Goal: Transaction & Acquisition: Book appointment/travel/reservation

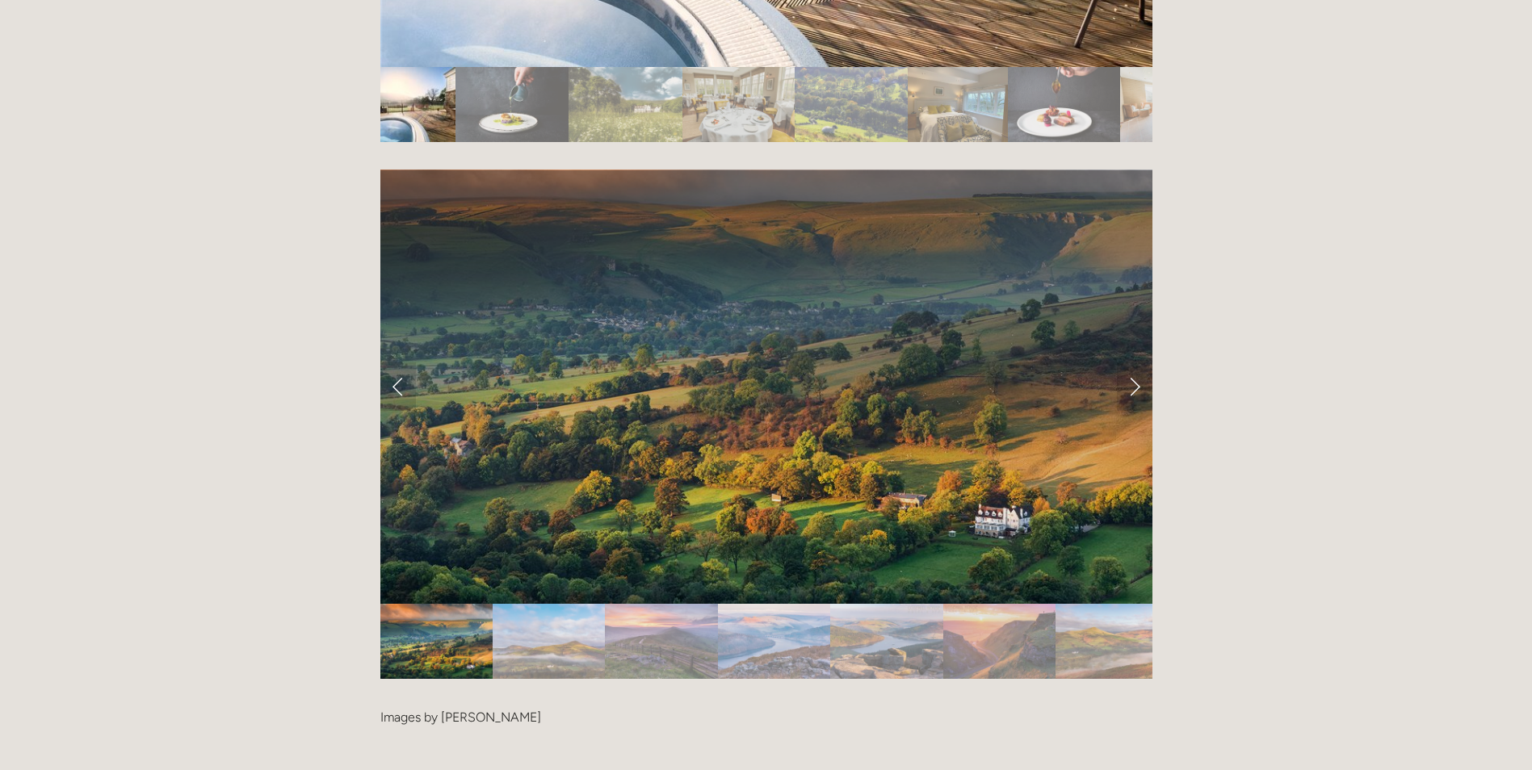
scroll to position [3311, 0]
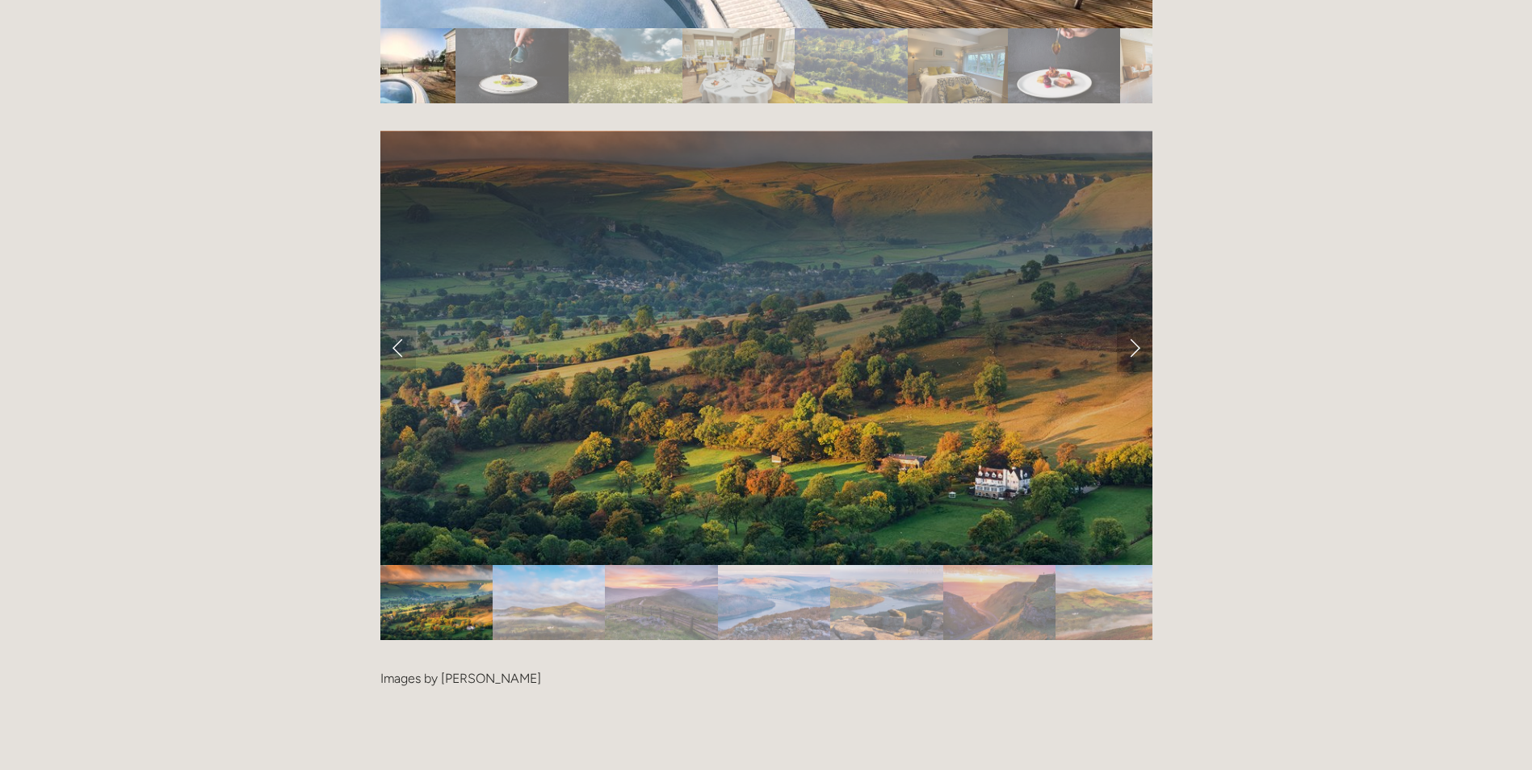
click at [1136, 324] on link "Next Slide" at bounding box center [1135, 348] width 36 height 48
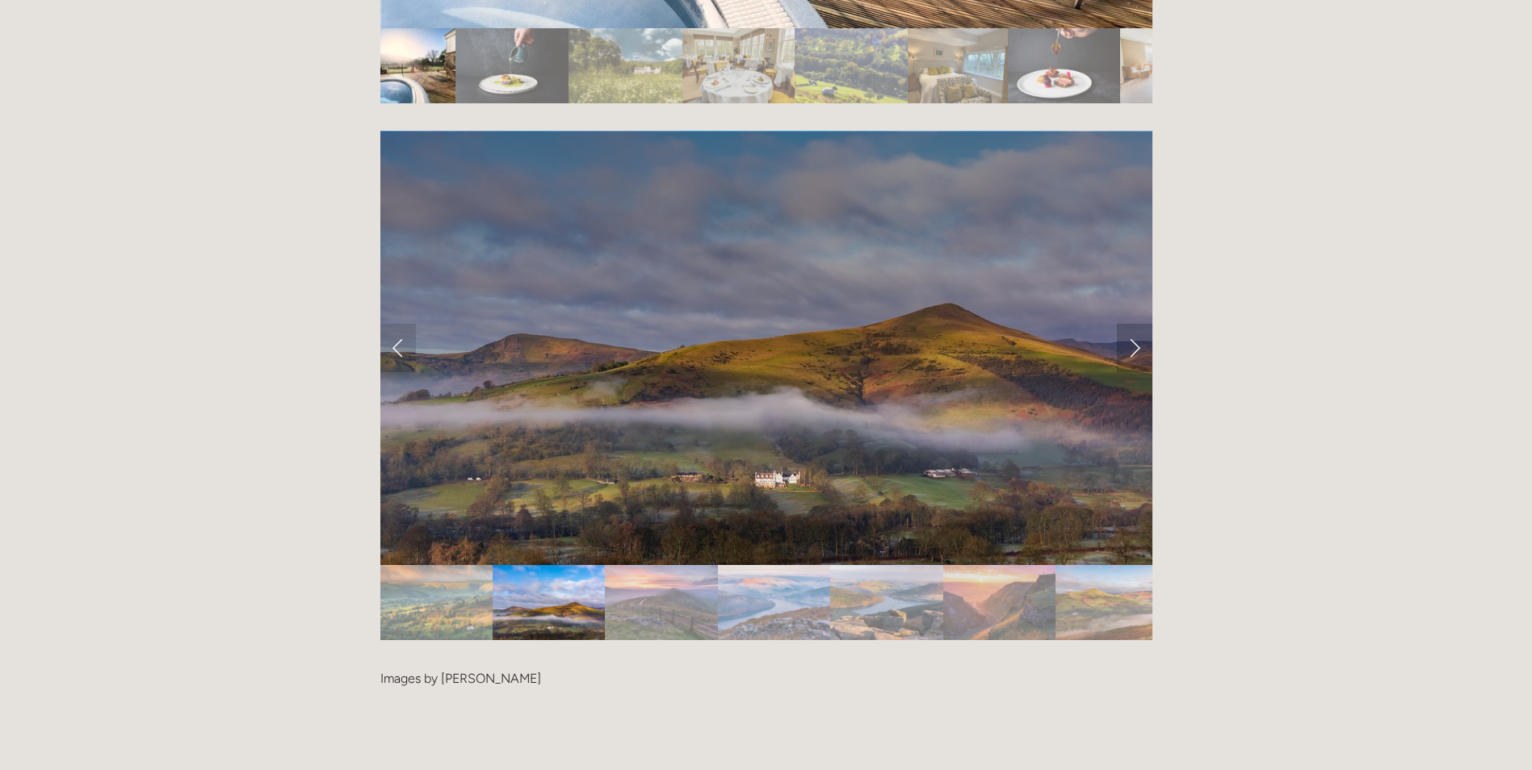
click at [1136, 324] on link "Next Slide" at bounding box center [1135, 348] width 36 height 48
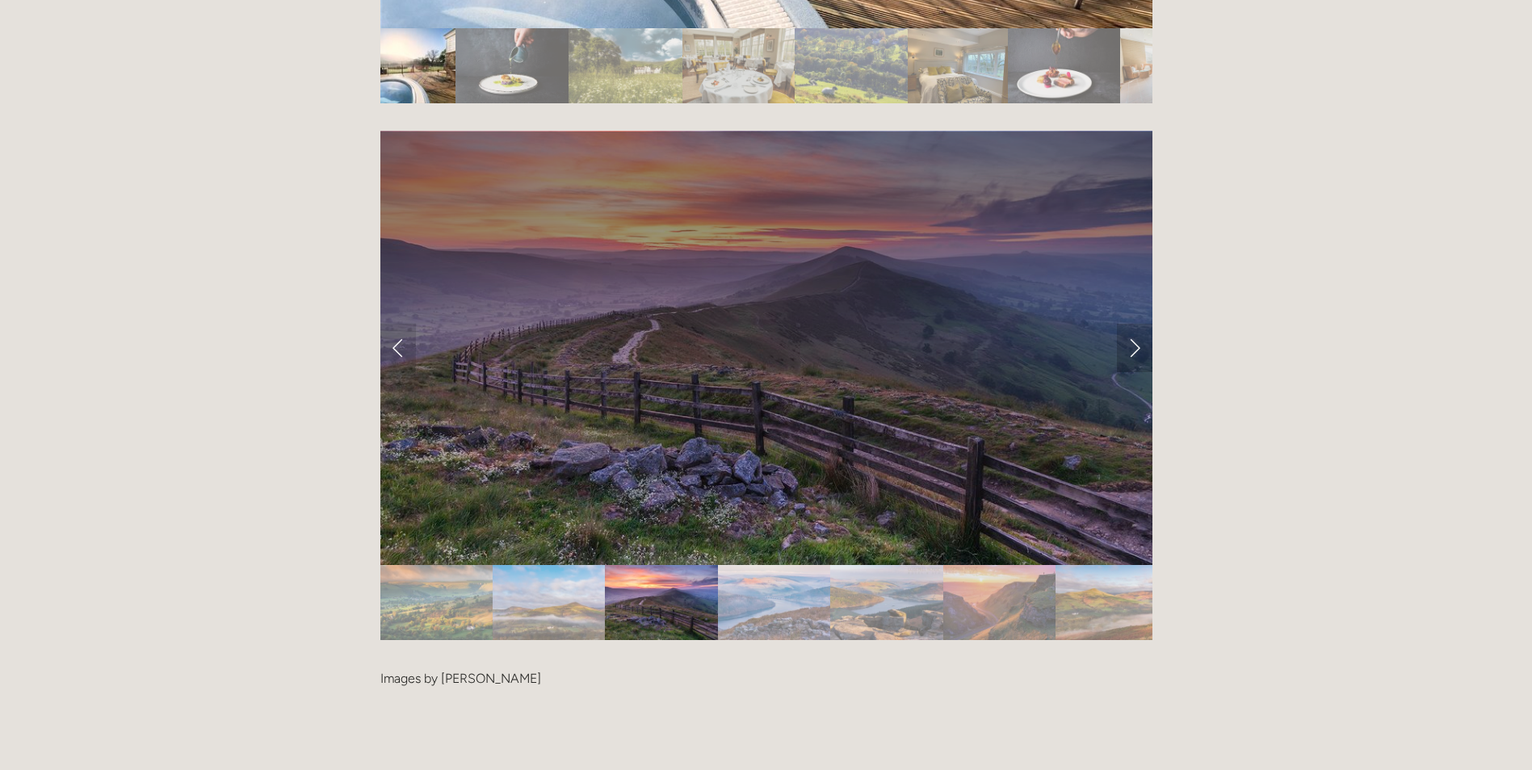
click at [1136, 324] on link "Next Slide" at bounding box center [1135, 348] width 36 height 48
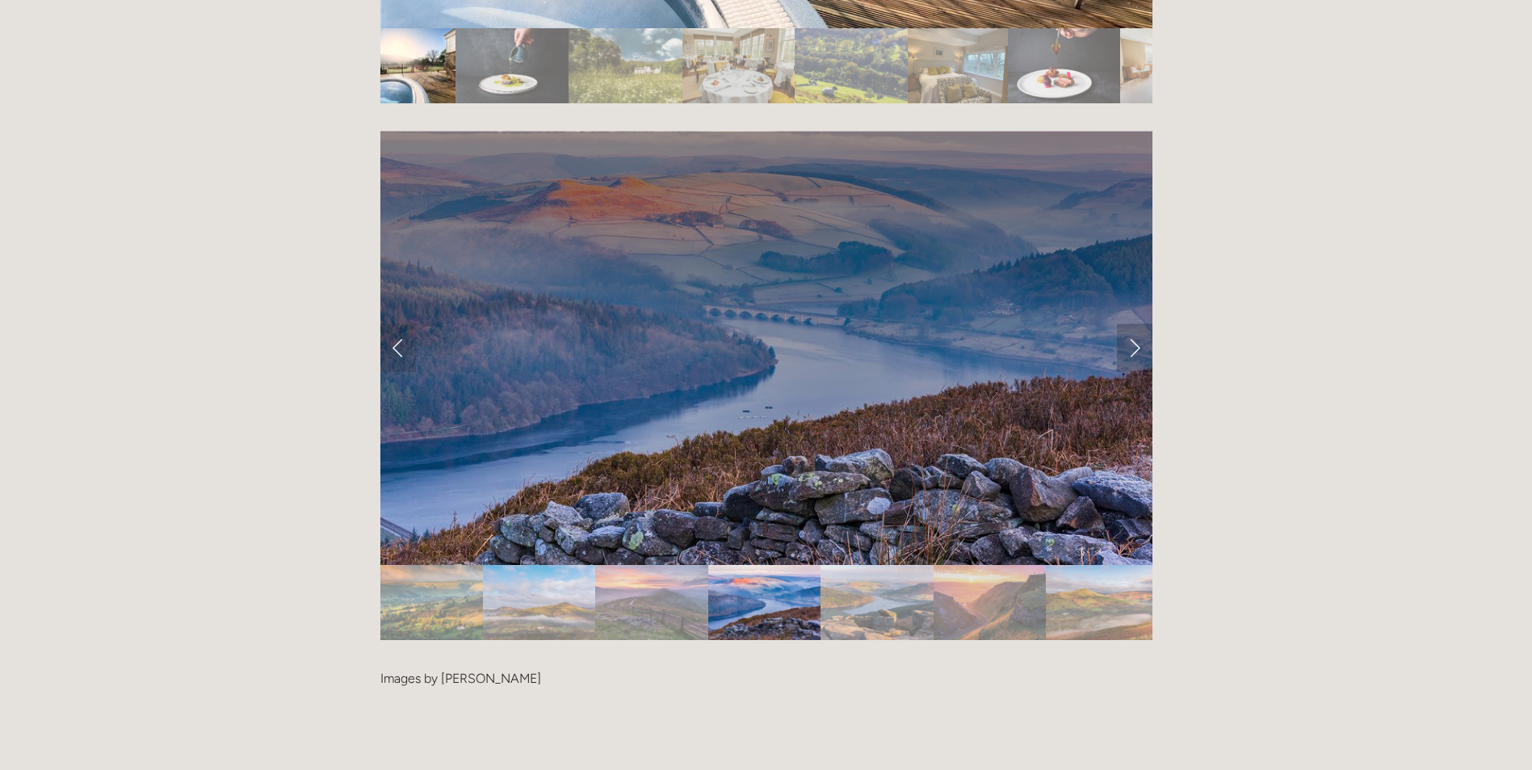
click at [1136, 324] on link "Next Slide" at bounding box center [1135, 348] width 36 height 48
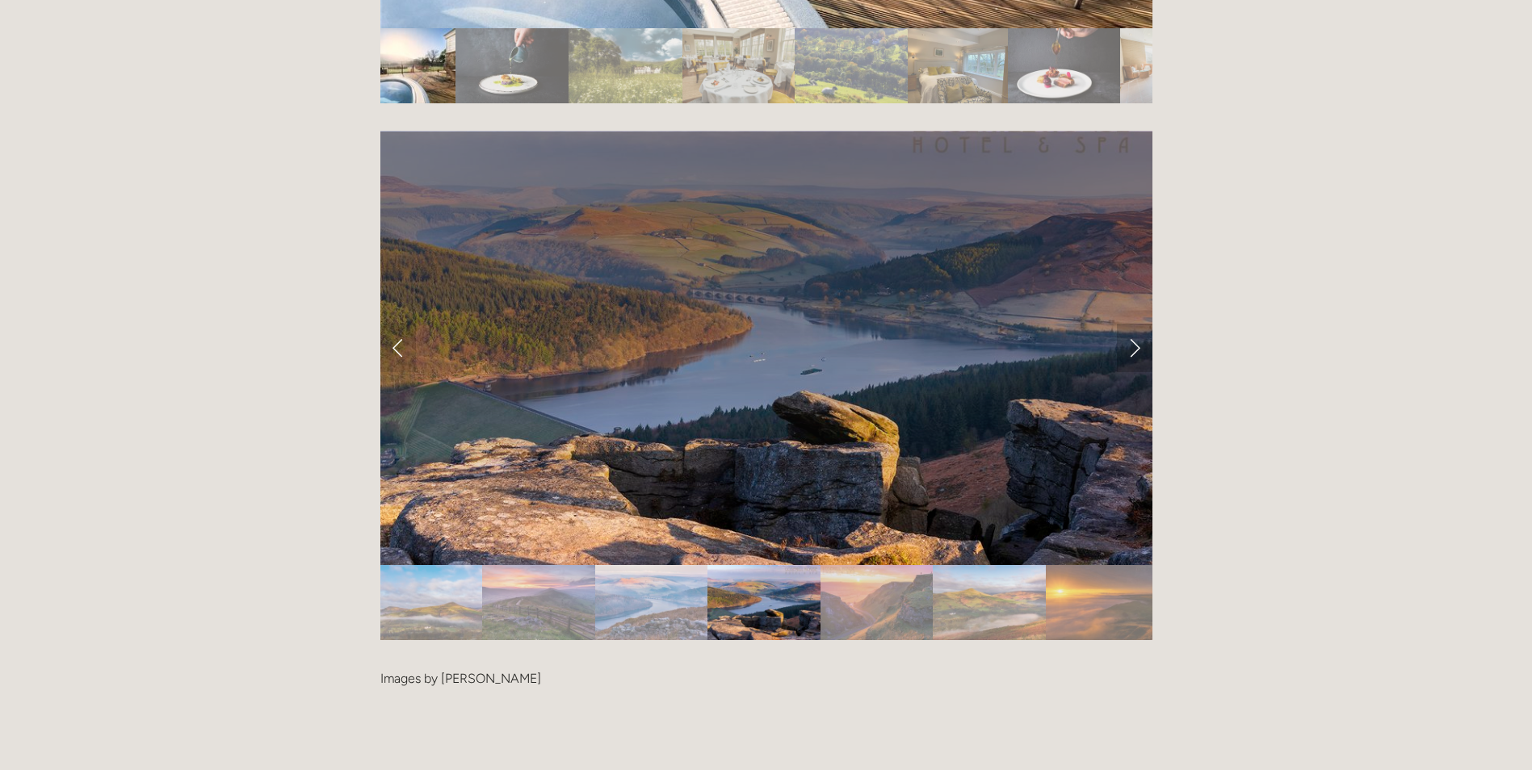
click at [1136, 324] on link "Next Slide" at bounding box center [1135, 348] width 36 height 48
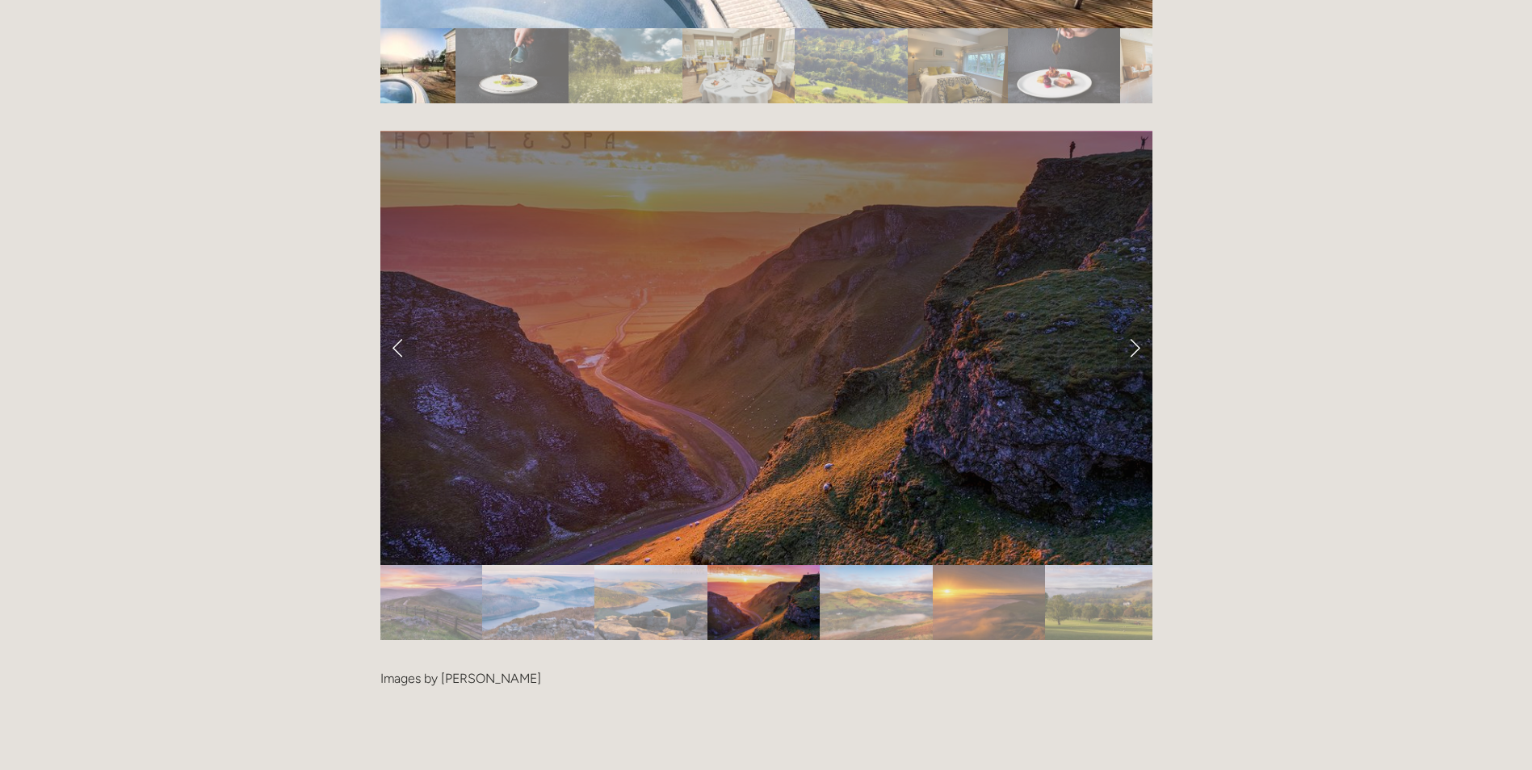
click at [1136, 324] on link "Next Slide" at bounding box center [1135, 348] width 36 height 48
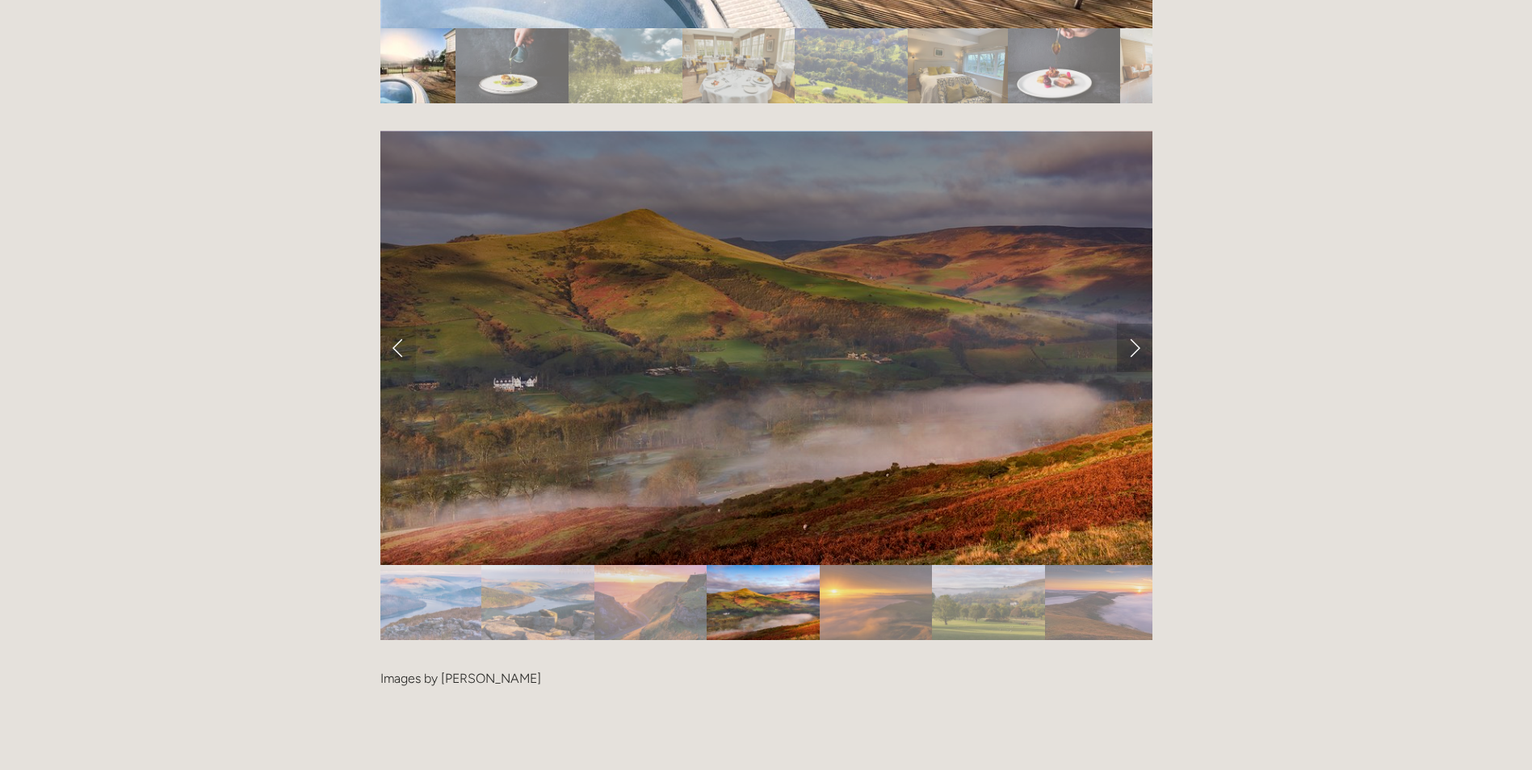
click at [1136, 324] on link "Next Slide" at bounding box center [1135, 348] width 36 height 48
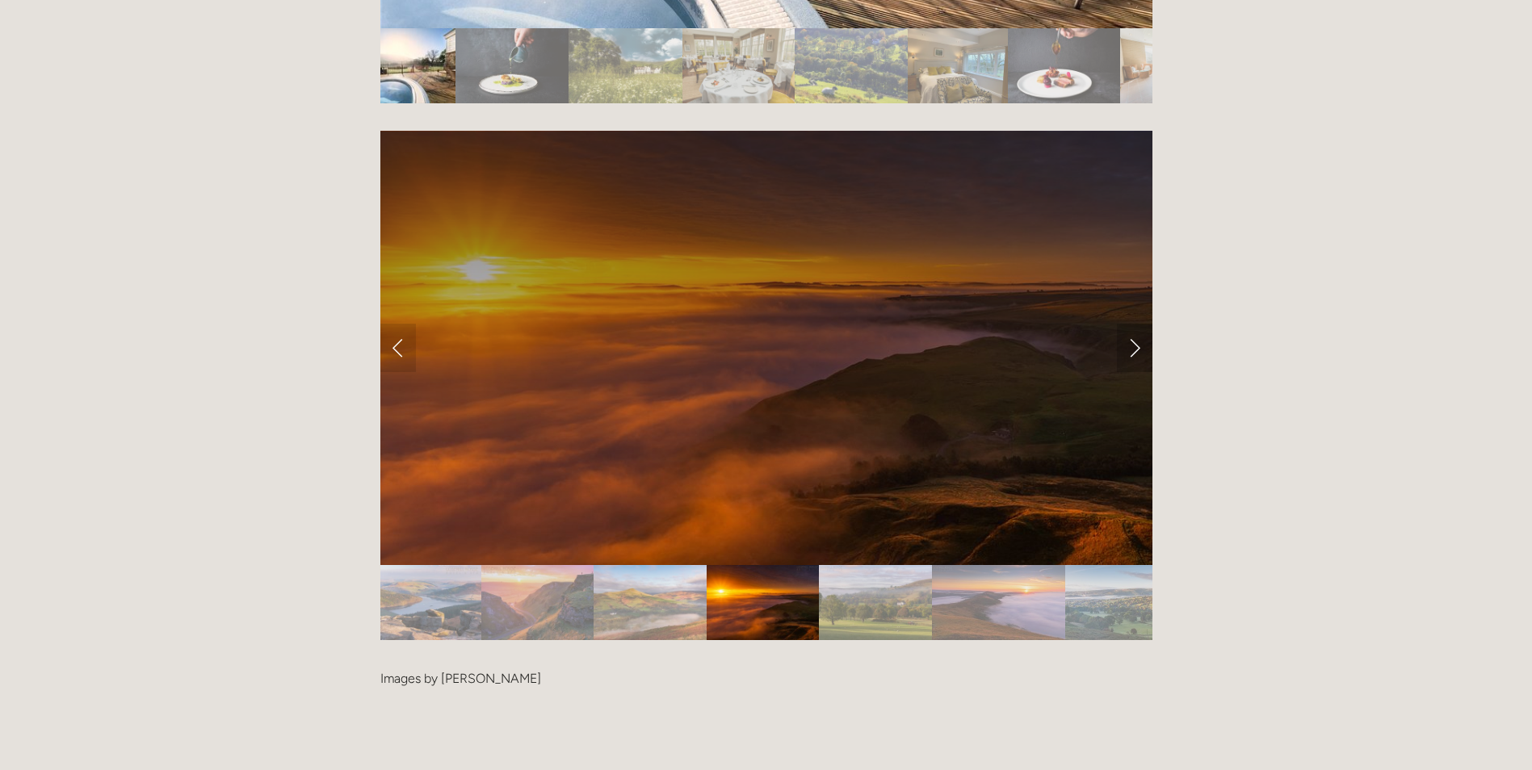
click at [1136, 324] on link "Next Slide" at bounding box center [1135, 348] width 36 height 48
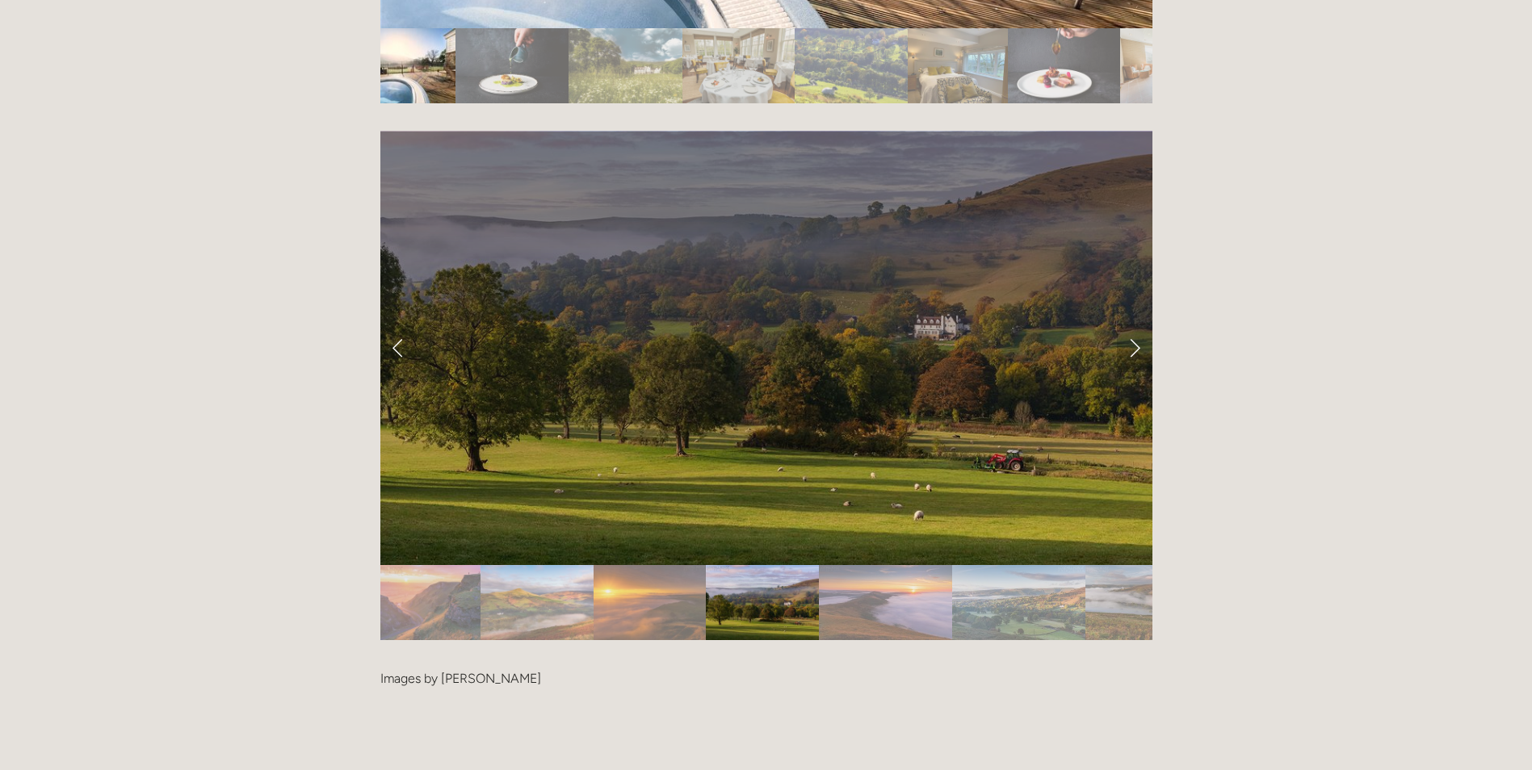
click at [1136, 324] on link "Next Slide" at bounding box center [1135, 348] width 36 height 48
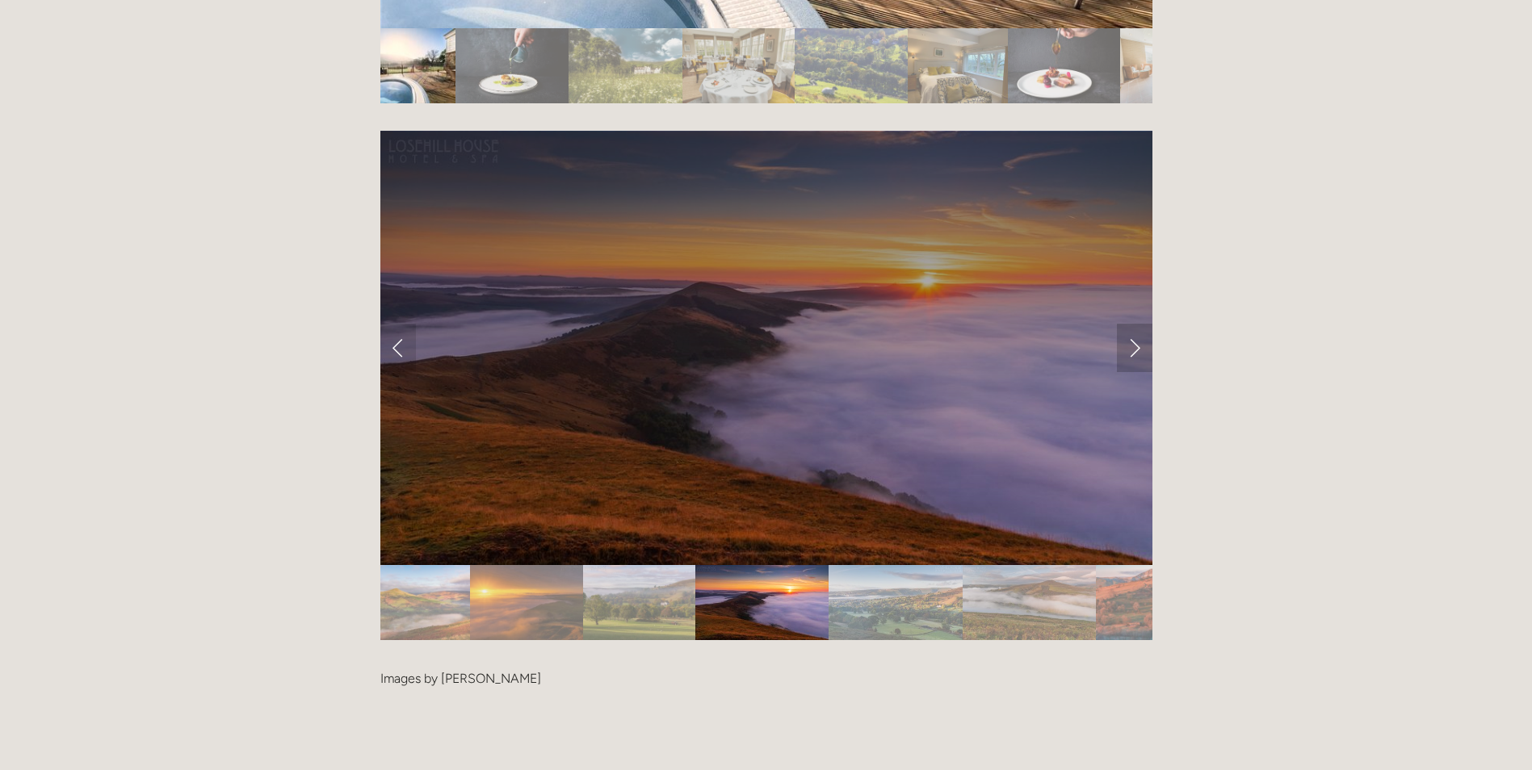
click at [1136, 324] on link "Next Slide" at bounding box center [1135, 348] width 36 height 48
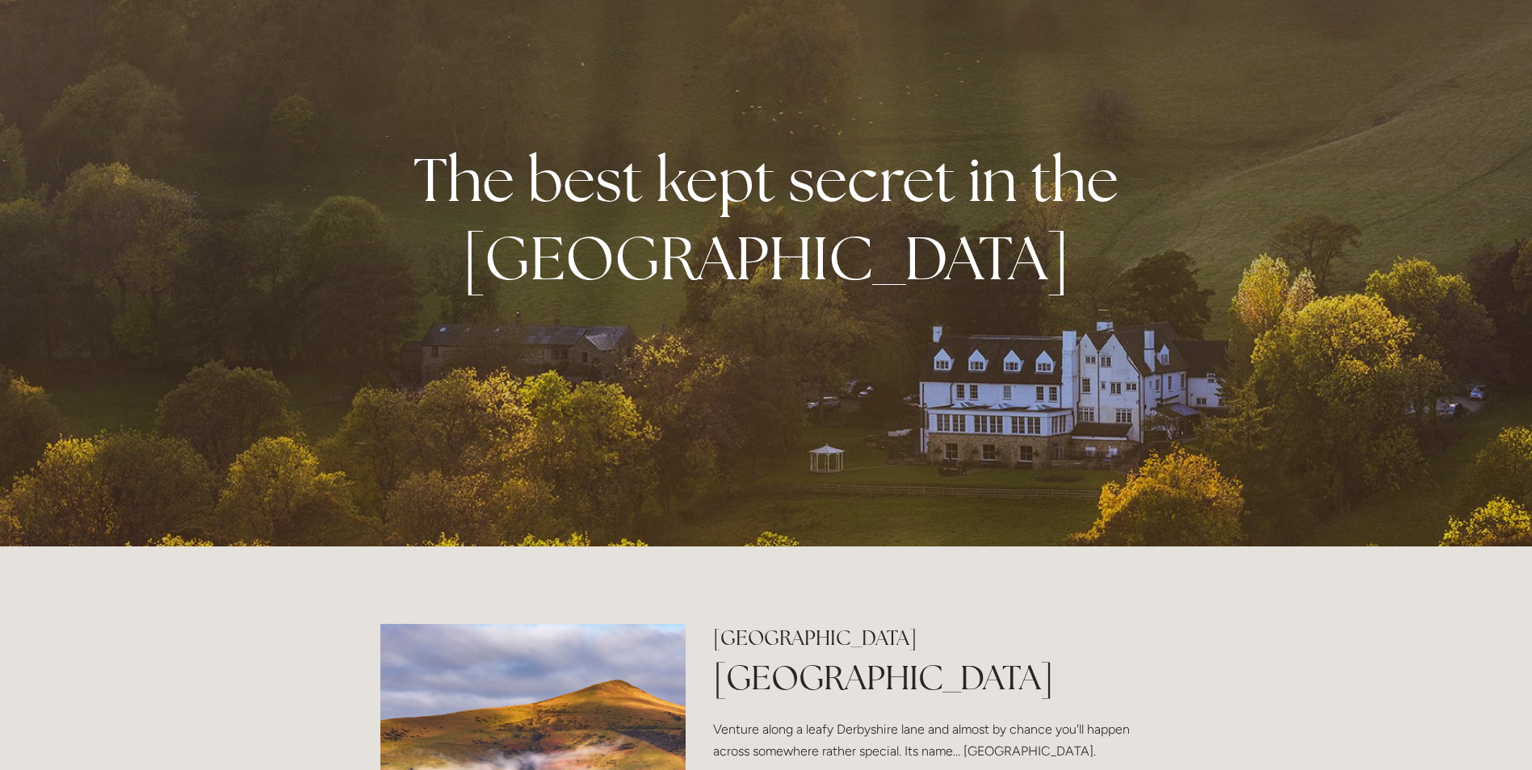
scroll to position [0, 0]
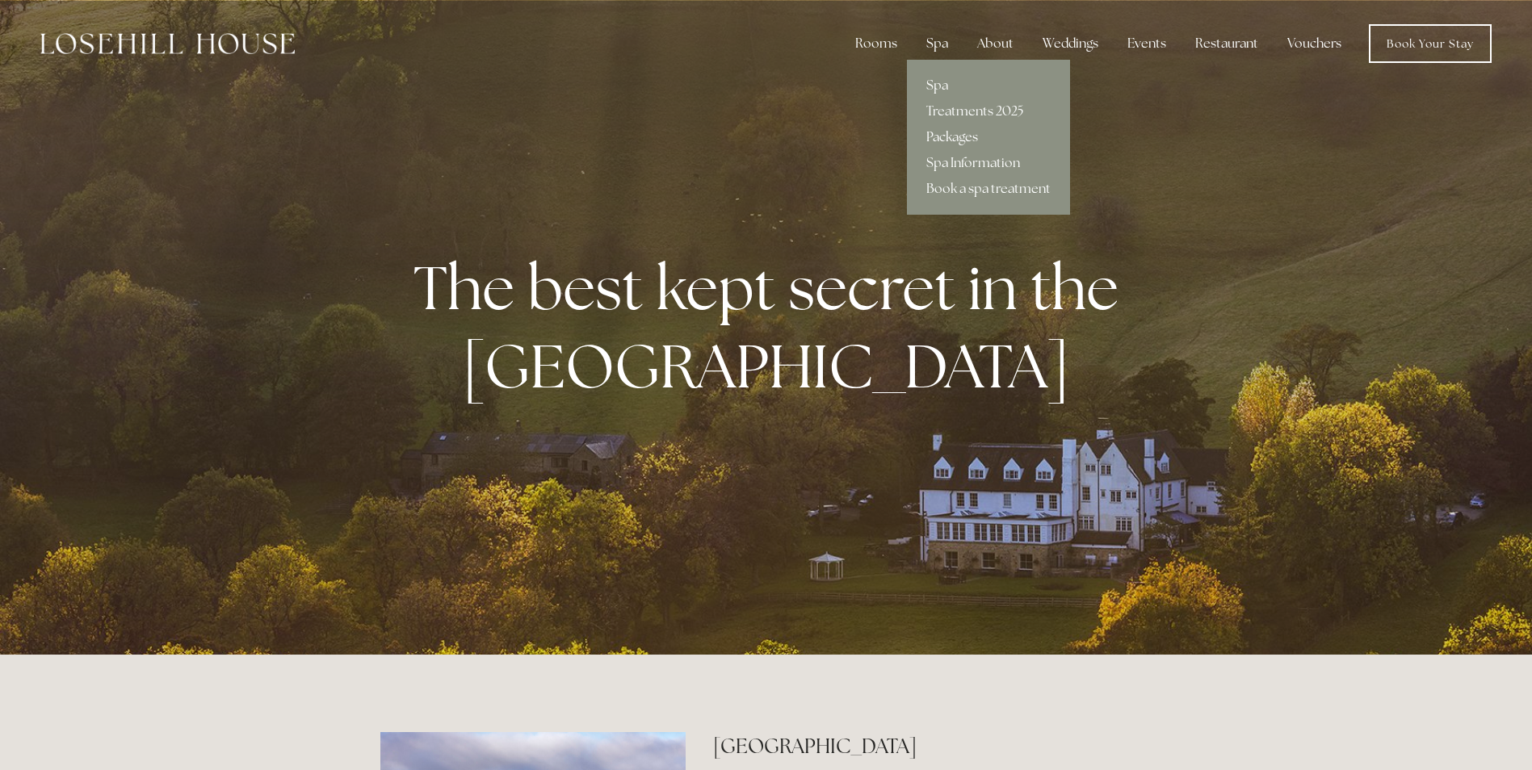
click at [945, 136] on link "Packages" at bounding box center [988, 137] width 163 height 26
